Goal: Task Accomplishment & Management: Manage account settings

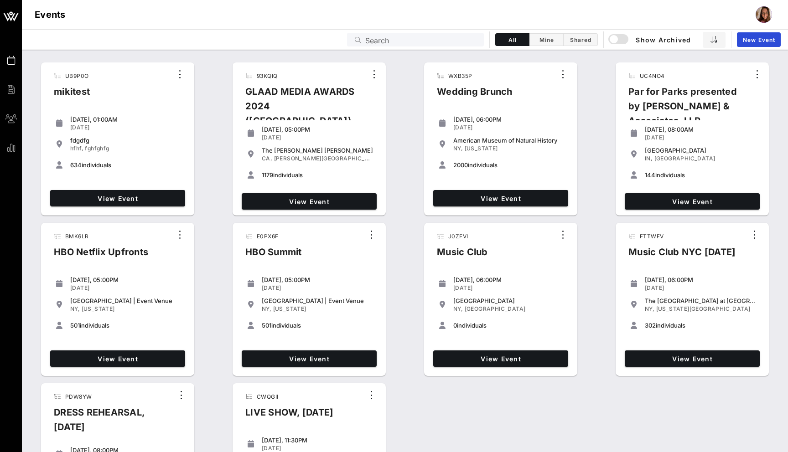
click at [394, 36] on input "Search" at bounding box center [421, 40] width 113 height 12
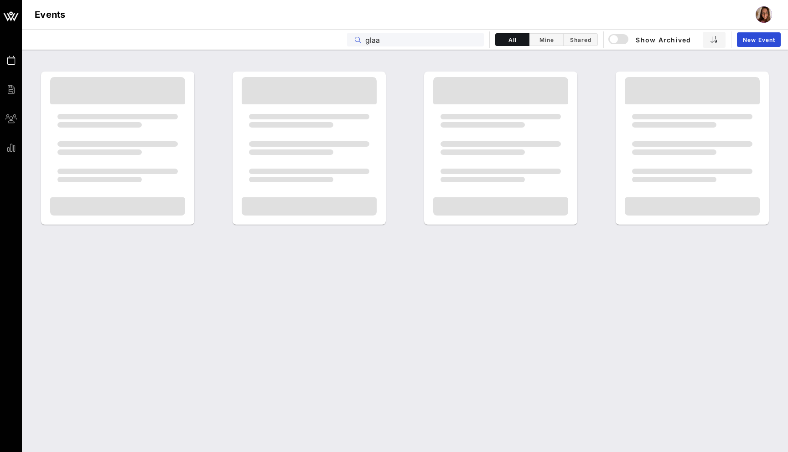
type input "glaa"
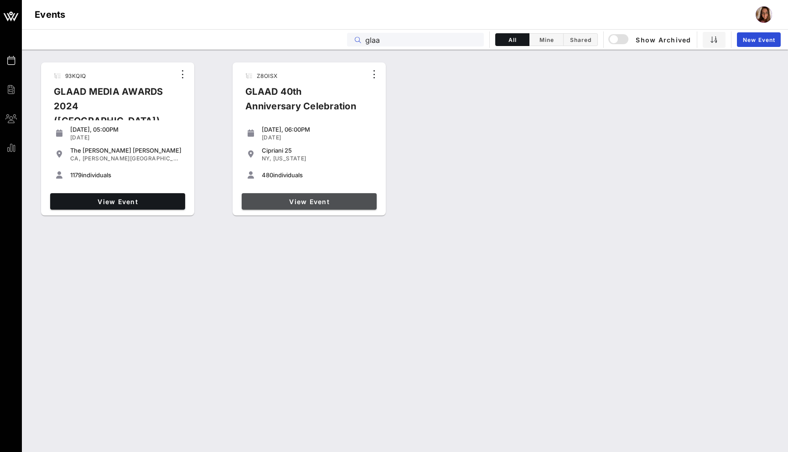
click at [302, 203] on span "View Event" at bounding box center [309, 202] width 128 height 8
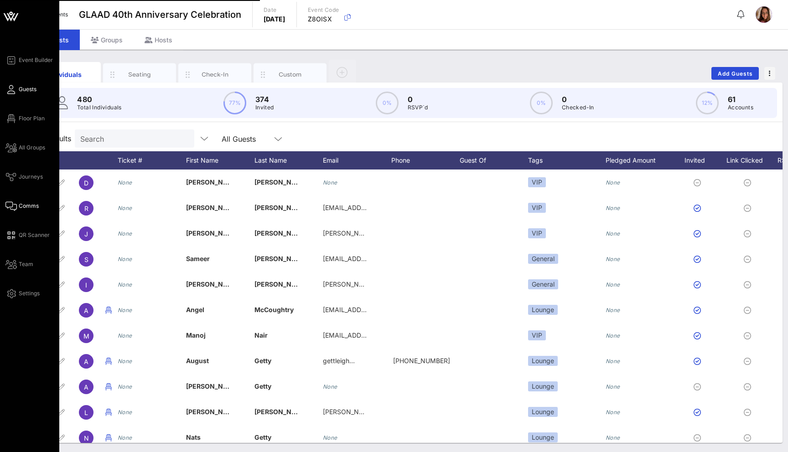
click at [13, 206] on icon at bounding box center [10, 206] width 11 height 1
